Goal: Task Accomplishment & Management: Use online tool/utility

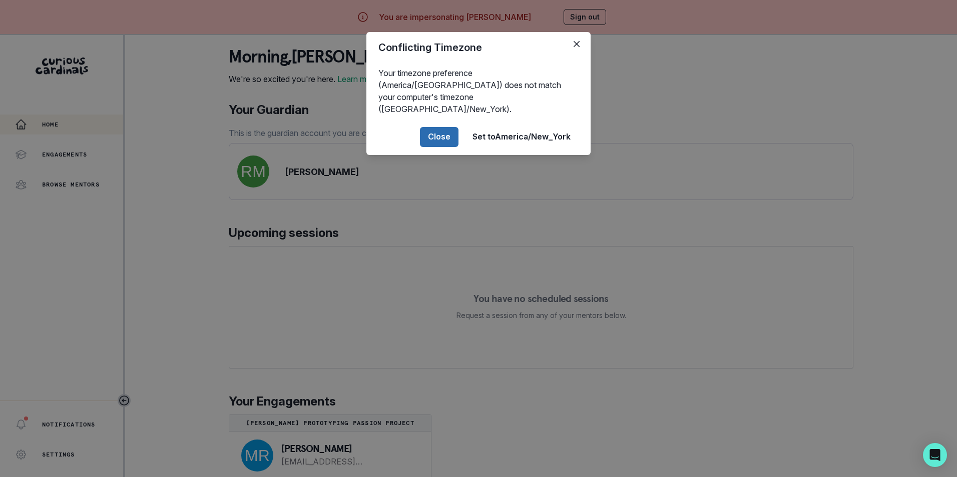
click at [430, 127] on button "Close" at bounding box center [439, 137] width 39 height 20
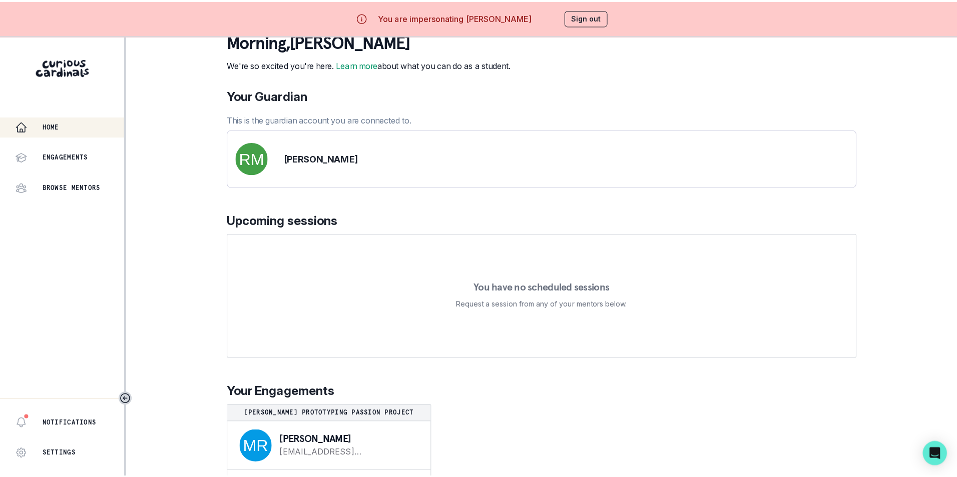
scroll to position [20, 0]
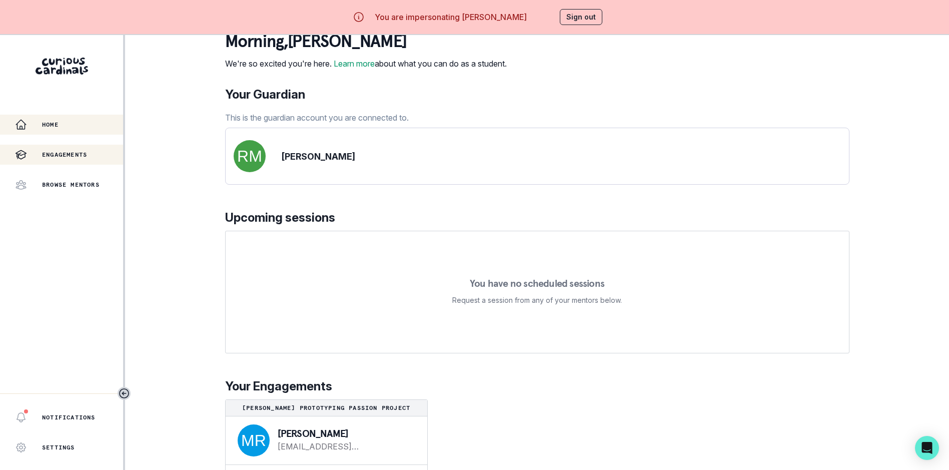
click at [76, 153] on p "Engagements" at bounding box center [64, 155] width 45 height 8
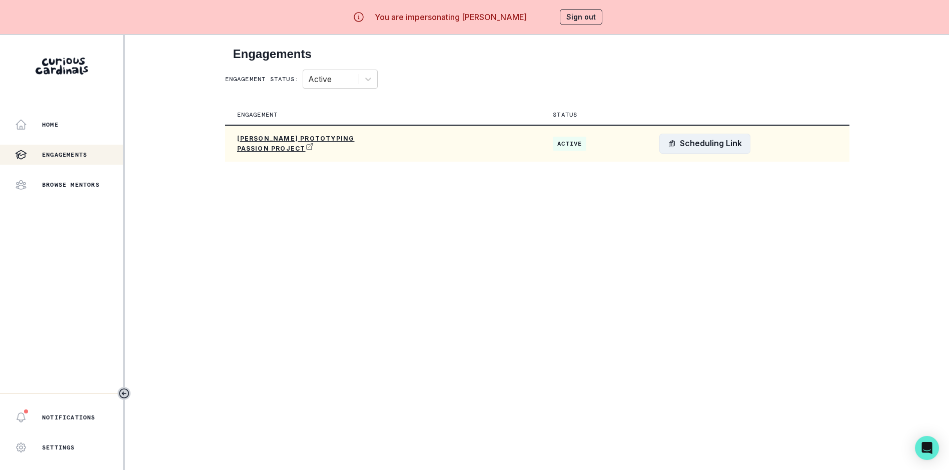
click at [730, 144] on button "Scheduling Link" at bounding box center [704, 144] width 91 height 20
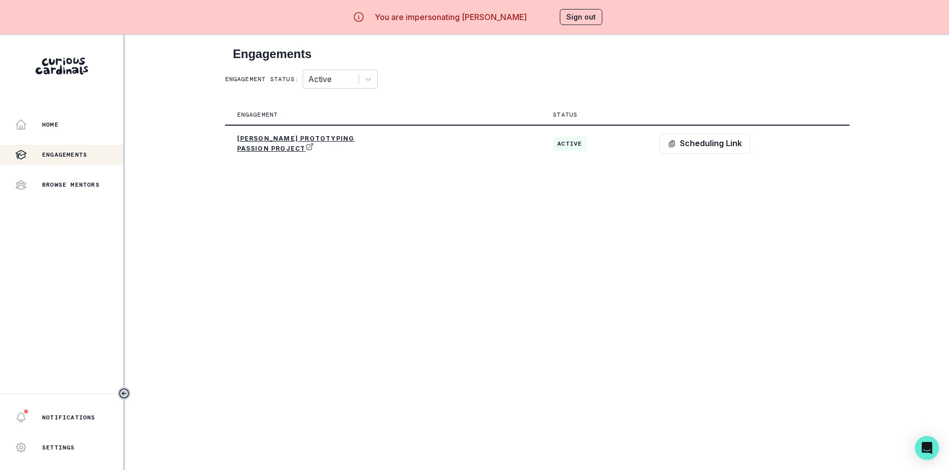
click at [591, 19] on button "Sign out" at bounding box center [581, 17] width 43 height 16
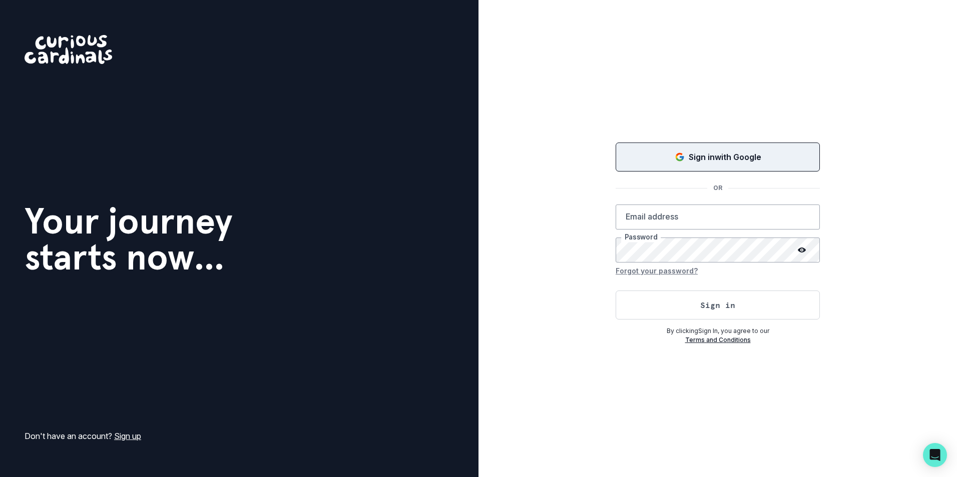
click at [687, 149] on button "Sign in with Google" at bounding box center [717, 157] width 204 height 29
